Goal: Transaction & Acquisition: Purchase product/service

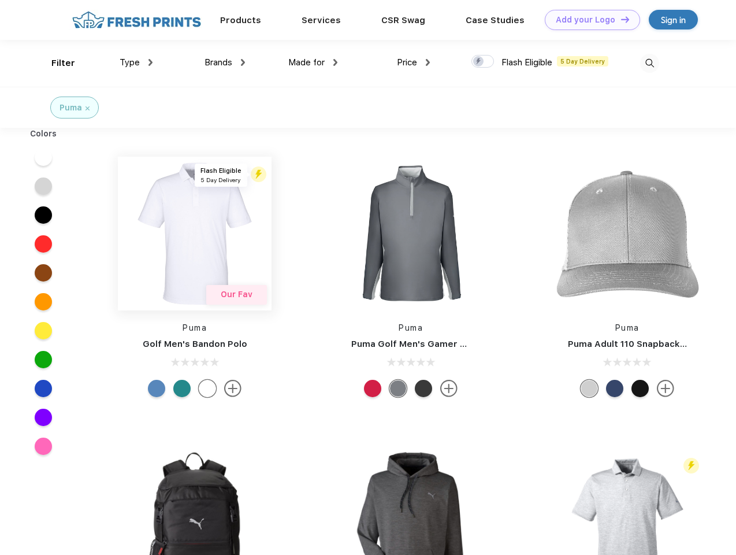
scroll to position [1, 0]
click at [588, 20] on link "Add your Logo Design Tool" at bounding box center [592, 20] width 95 height 20
click at [0, 0] on div "Design Tool" at bounding box center [0, 0] width 0 height 0
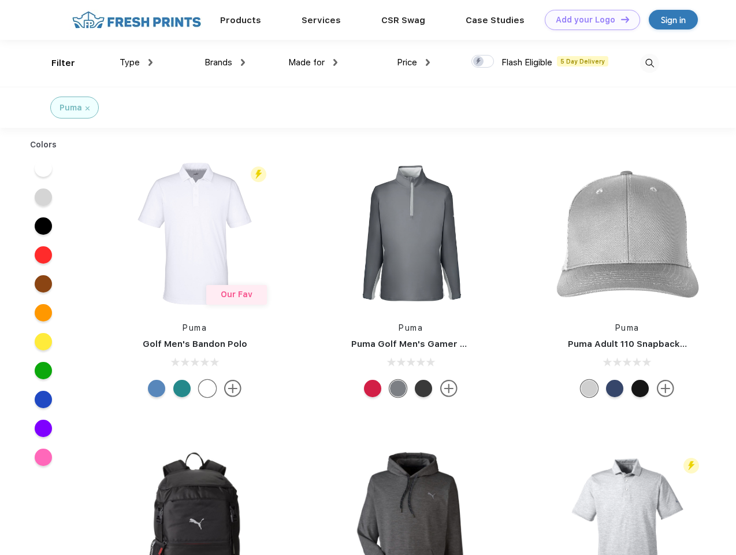
click at [620, 19] on link "Add your Logo Design Tool" at bounding box center [592, 20] width 95 height 20
click at [55, 63] on div "Filter" at bounding box center [63, 63] width 24 height 13
click at [136, 62] on span "Type" at bounding box center [130, 62] width 20 height 10
click at [225, 62] on span "Brands" at bounding box center [219, 62] width 28 height 10
click at [313, 62] on span "Made for" at bounding box center [306, 62] width 36 height 10
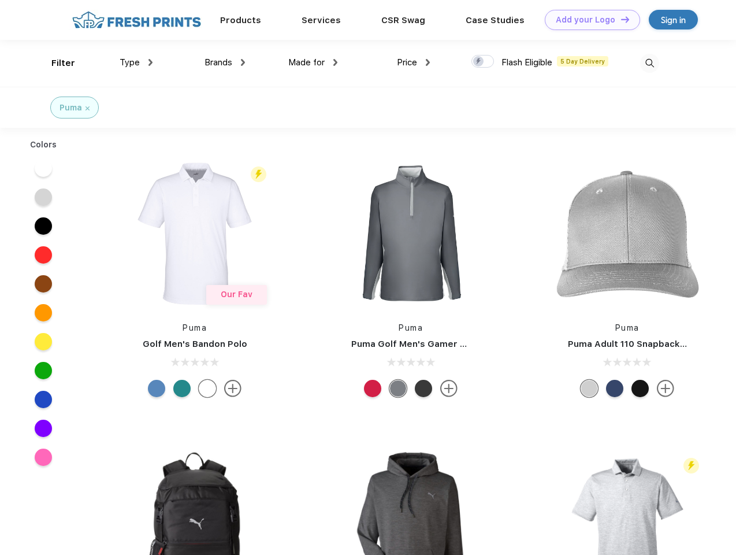
click at [414, 62] on span "Price" at bounding box center [407, 62] width 20 height 10
click at [483, 62] on div at bounding box center [483, 61] width 23 height 13
click at [479, 62] on input "checkbox" at bounding box center [476, 58] width 8 height 8
click at [650, 63] on img at bounding box center [649, 63] width 19 height 19
